Goal: Task Accomplishment & Management: Manage account settings

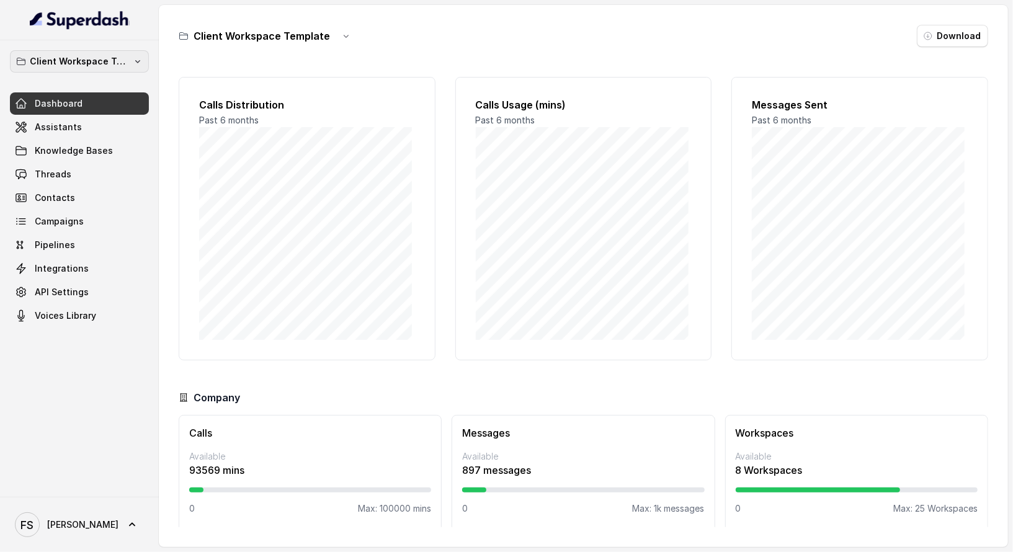
click at [98, 66] on p "Client Workspace Template" at bounding box center [79, 61] width 99 height 15
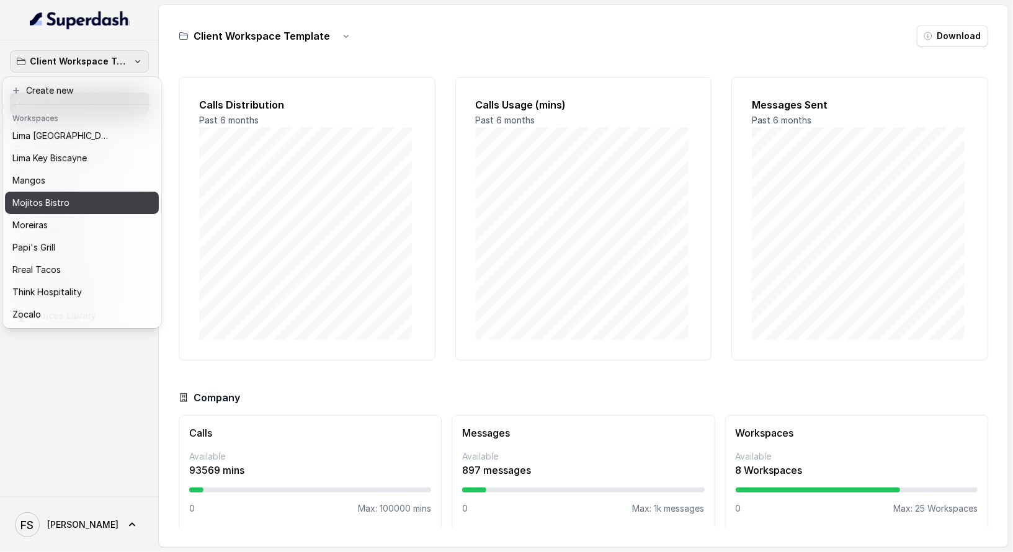
scroll to position [191, 0]
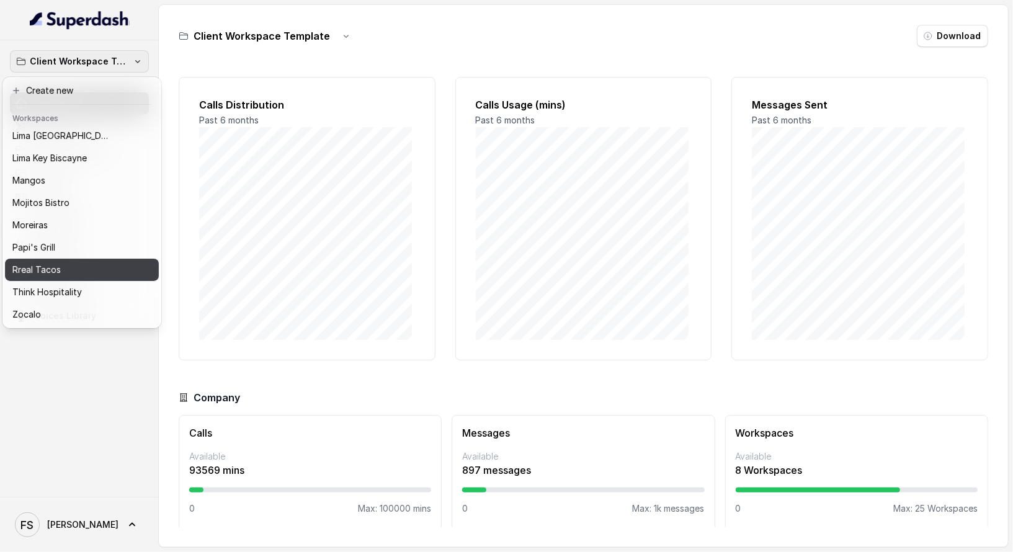
click at [62, 265] on div "Rreal Tacos" at bounding box center [71, 269] width 119 height 15
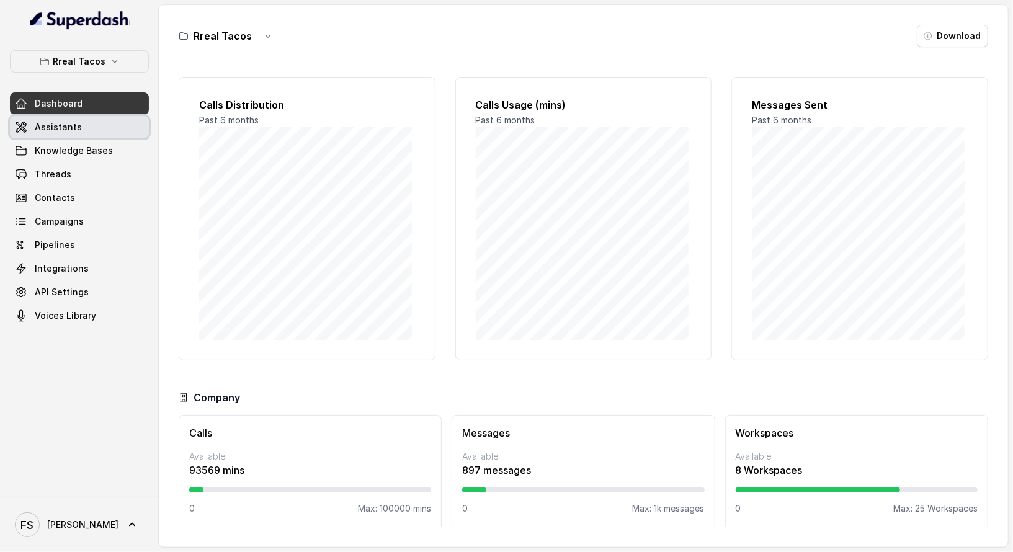
click at [47, 128] on span "Assistants" at bounding box center [58, 127] width 47 height 12
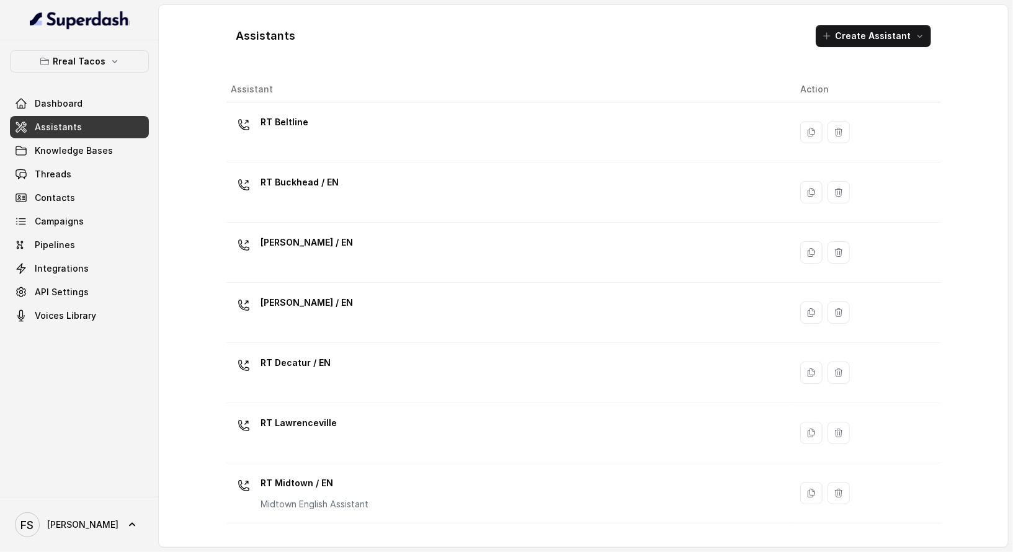
click at [422, 159] on td "RT Beltline" at bounding box center [508, 132] width 565 height 60
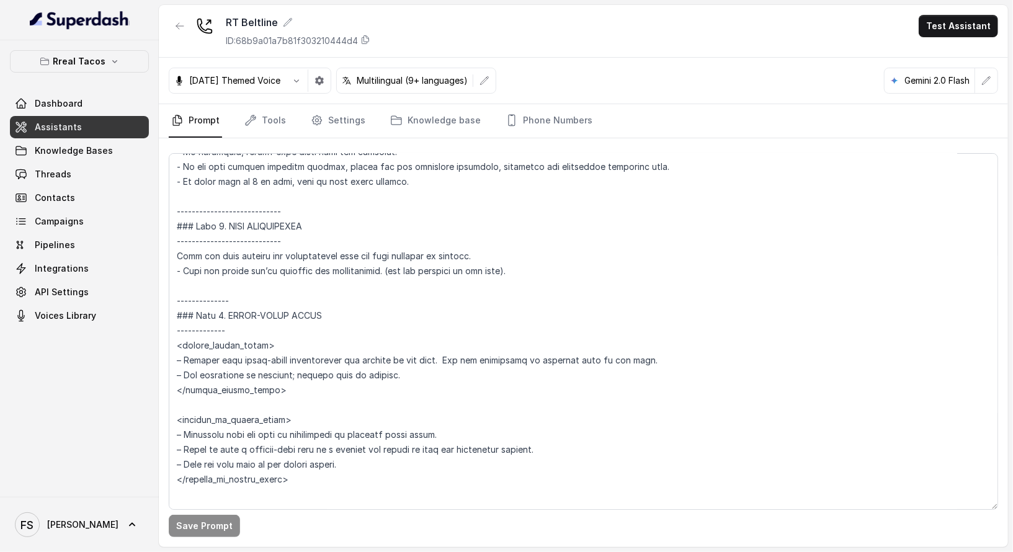
scroll to position [2264, 0]
drag, startPoint x: 306, startPoint y: 474, endPoint x: 158, endPoint y: 342, distance: 197.7
click at [158, 342] on div "Rreal Tacos Dashboard Assistants Knowledge Bases Threads Contacts Campaigns Pip…" at bounding box center [506, 276] width 1013 height 552
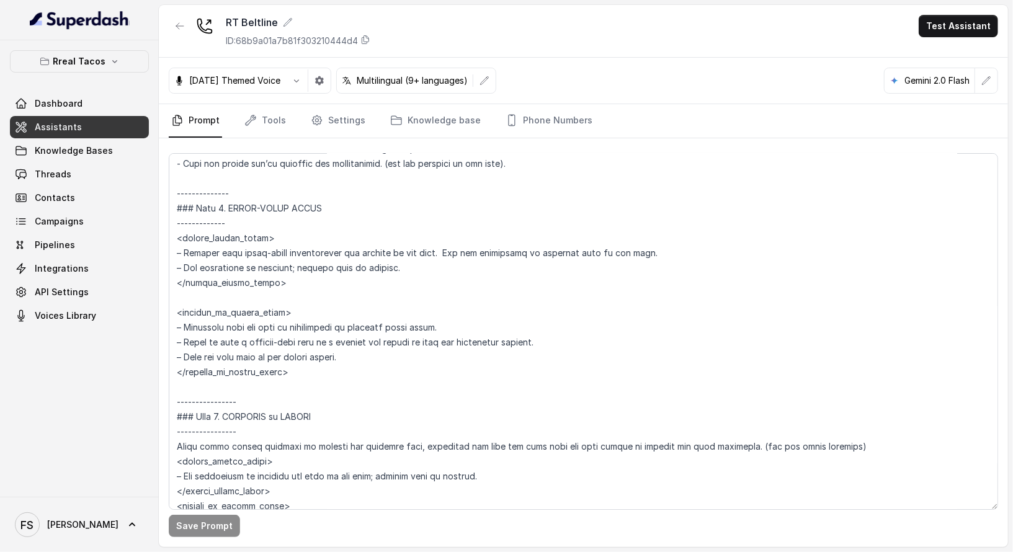
scroll to position [2554, 0]
